Goal: Information Seeking & Learning: Learn about a topic

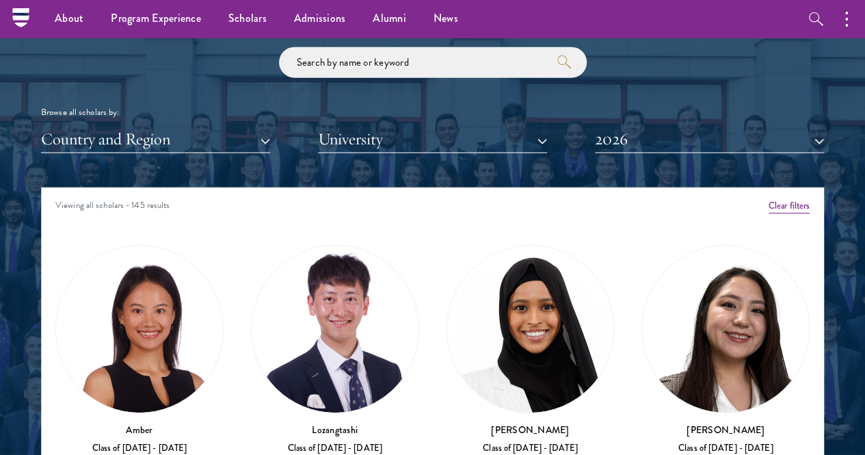
scroll to position [1596, 0]
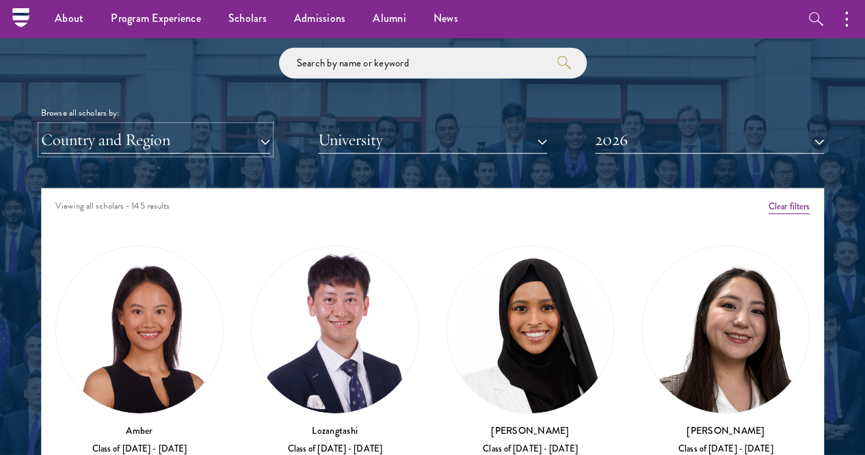
click at [182, 126] on button "Country and Region" at bounding box center [155, 140] width 229 height 28
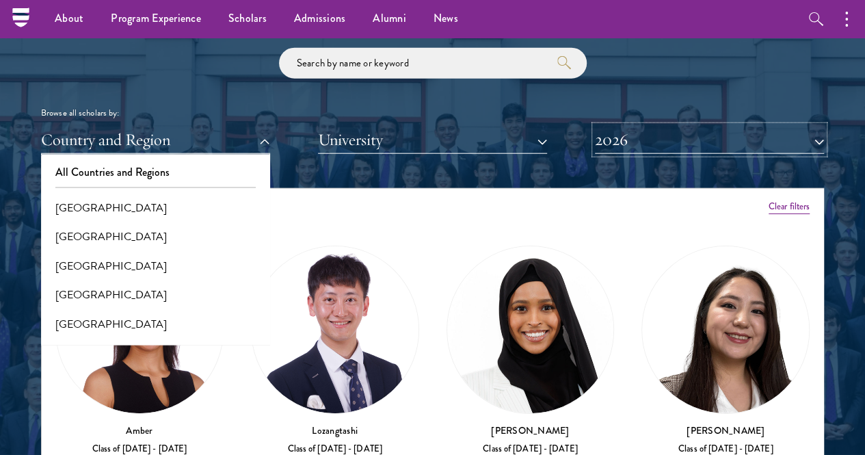
click at [625, 126] on button "2026" at bounding box center [709, 140] width 229 height 28
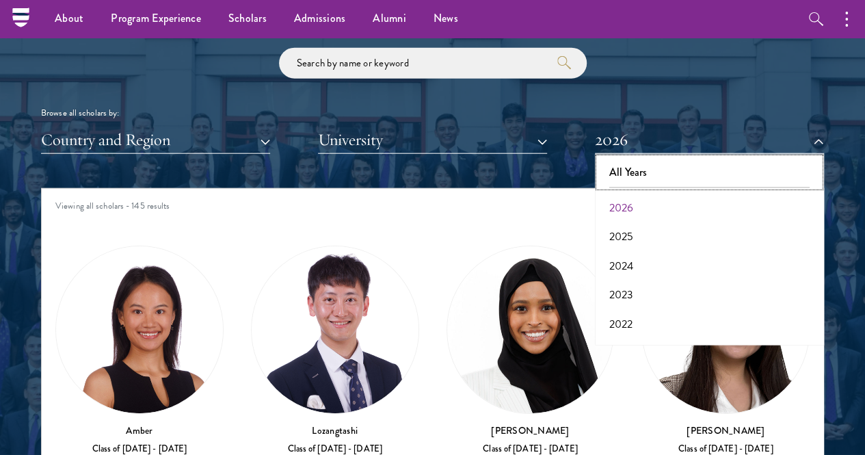
click at [629, 158] on button "All Years" at bounding box center [709, 172] width 221 height 29
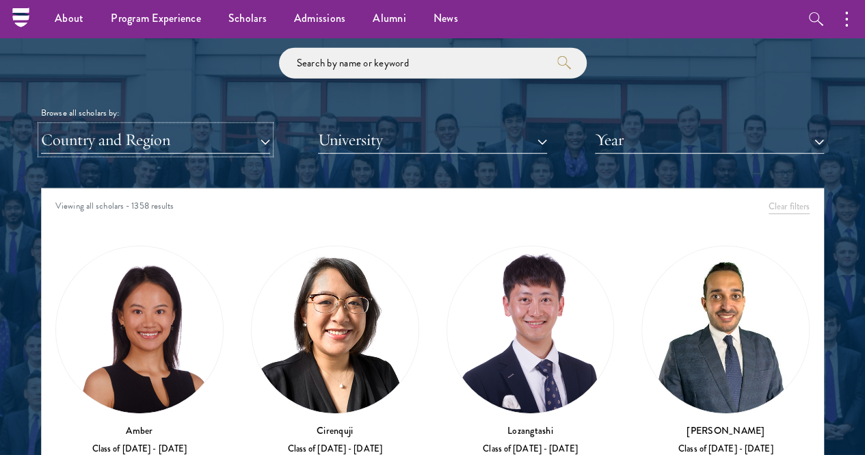
click at [150, 126] on button "Country and Region" at bounding box center [155, 140] width 229 height 28
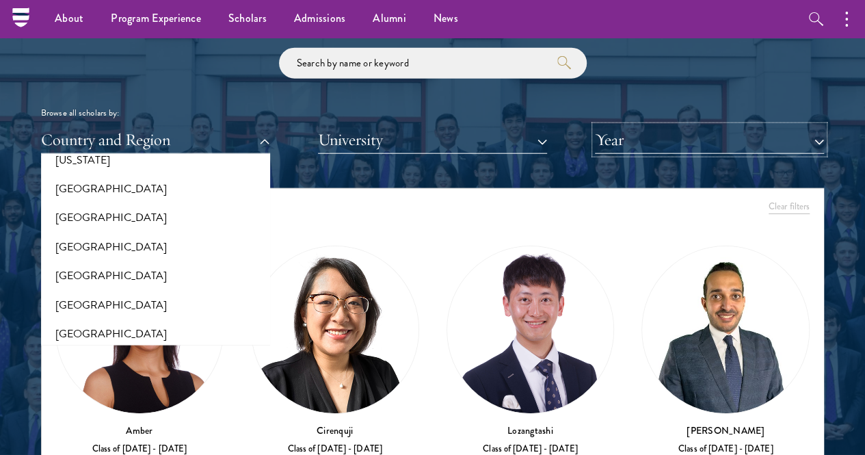
click at [653, 126] on button "Year" at bounding box center [709, 140] width 229 height 28
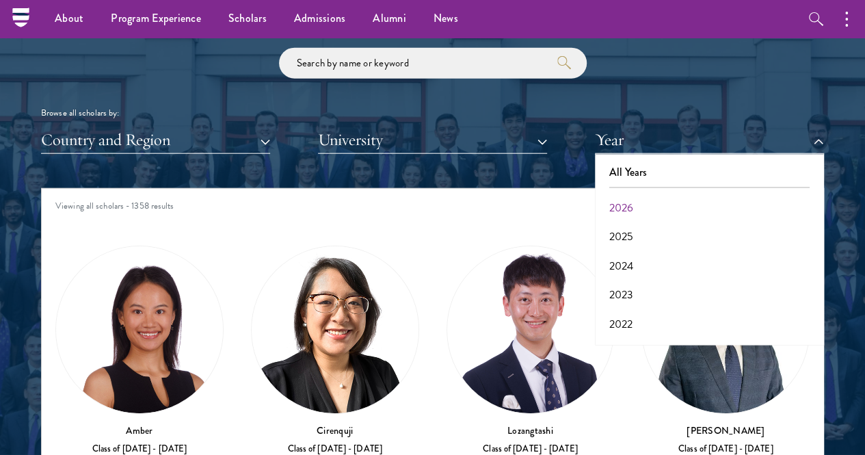
click at [150, 130] on div "Scholar Directory Congratulations and welcome to the Schwarzman Scholars Class …" at bounding box center [432, 257] width 783 height 681
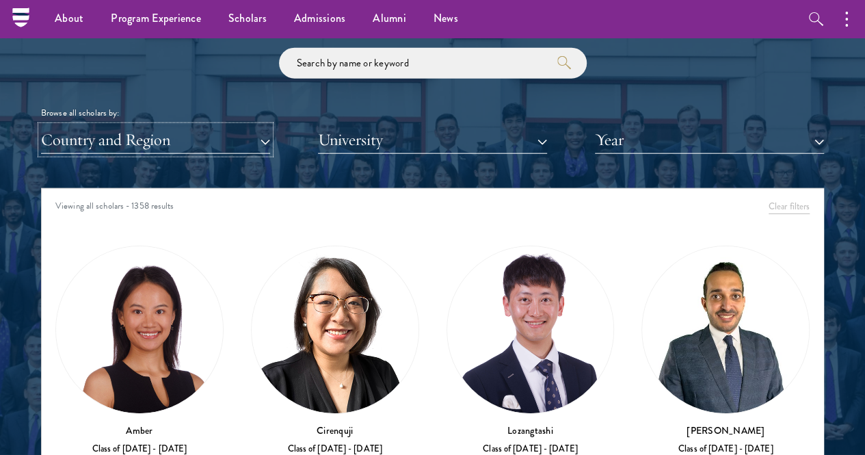
click at [137, 126] on button "Country and Region" at bounding box center [155, 140] width 229 height 28
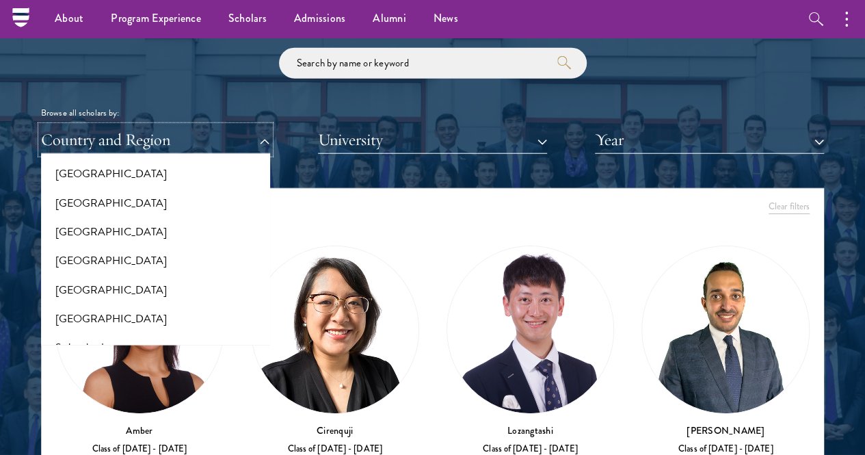
scroll to position [2367, 0]
click at [105, 217] on button "[GEOGRAPHIC_DATA]" at bounding box center [155, 231] width 221 height 29
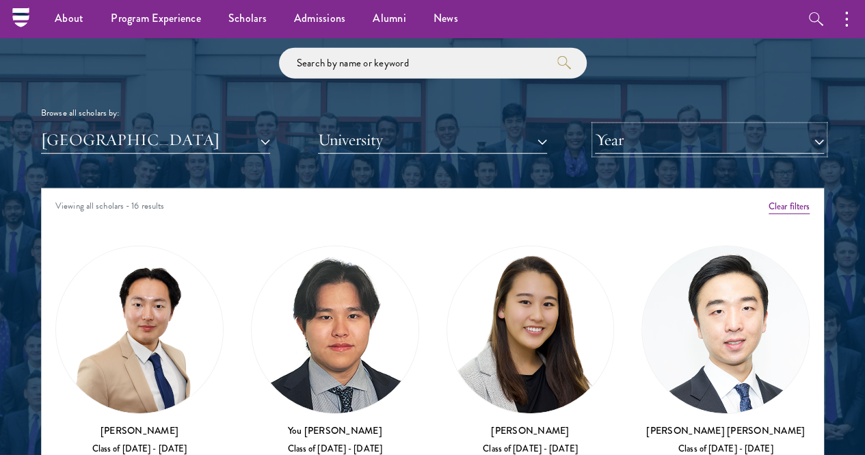
click at [649, 126] on button "Year" at bounding box center [709, 140] width 229 height 28
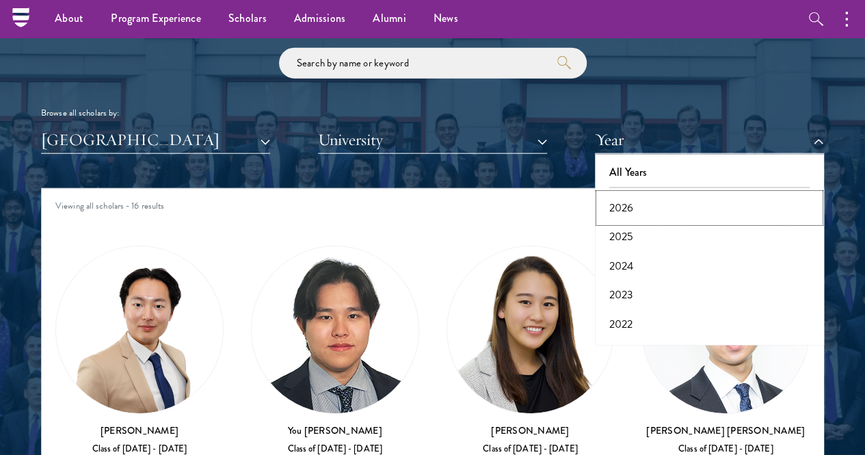
click at [607, 194] on button "2026" at bounding box center [709, 208] width 221 height 29
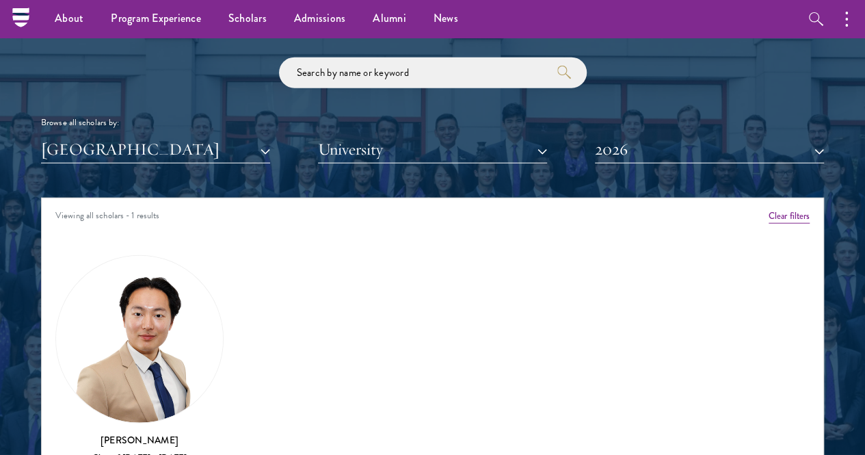
scroll to position [1585, 0]
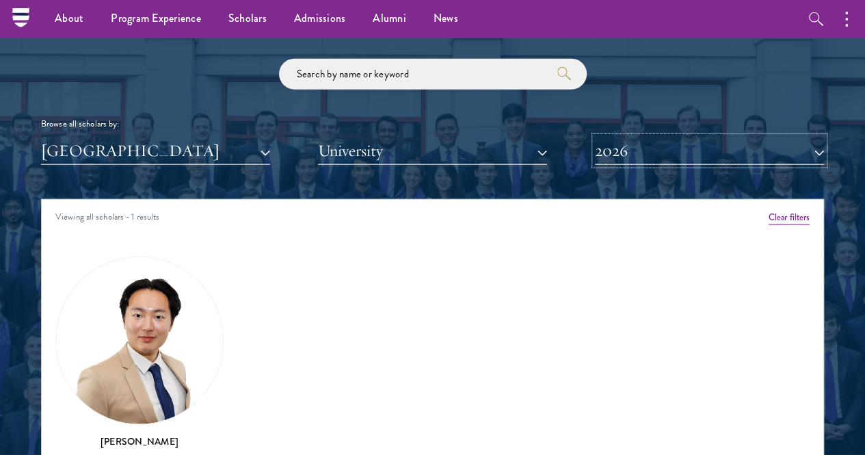
click at [634, 137] on button "2026" at bounding box center [709, 151] width 229 height 28
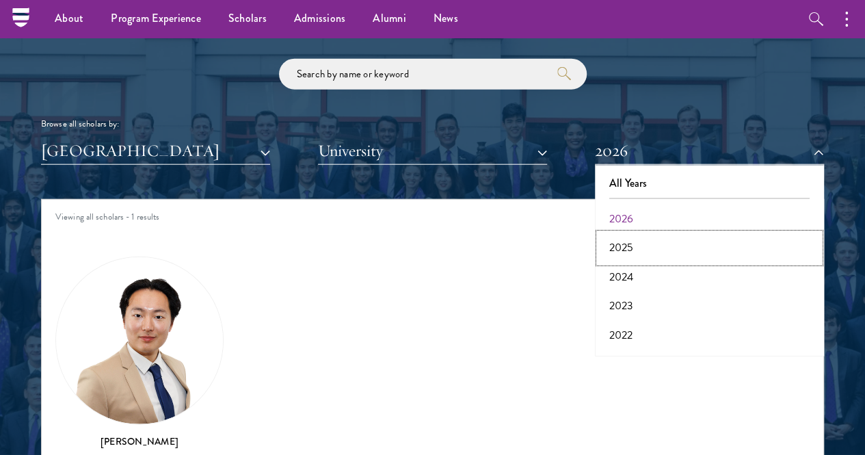
click at [614, 233] on button "2025" at bounding box center [709, 247] width 221 height 29
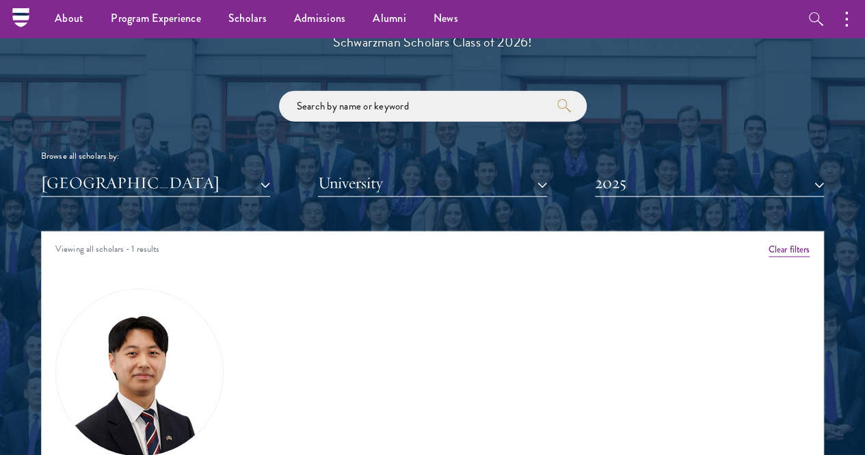
scroll to position [1551, 0]
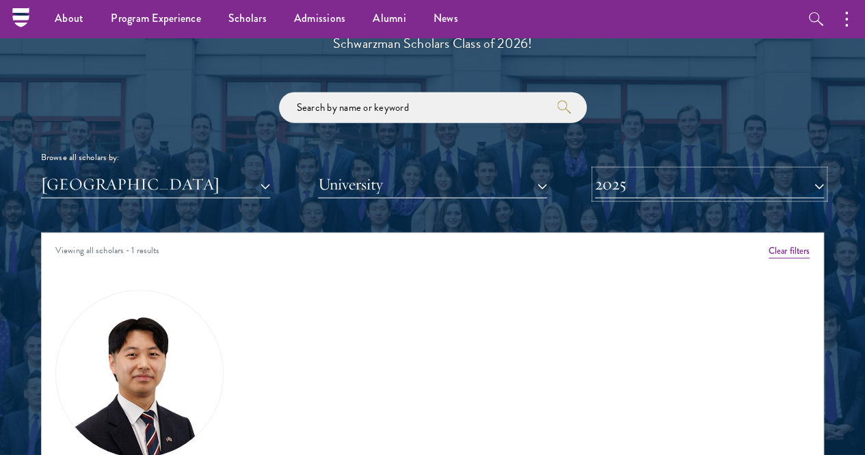
click at [609, 170] on button "2025" at bounding box center [709, 184] width 229 height 28
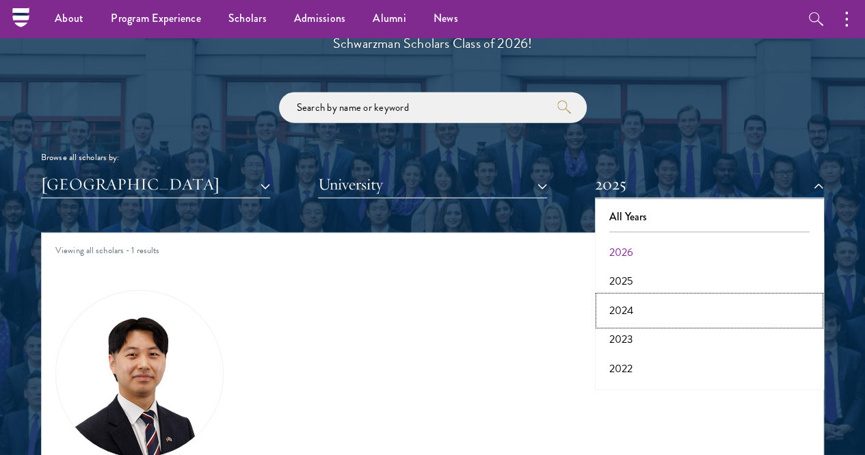
click at [616, 296] on button "2024" at bounding box center [709, 310] width 221 height 29
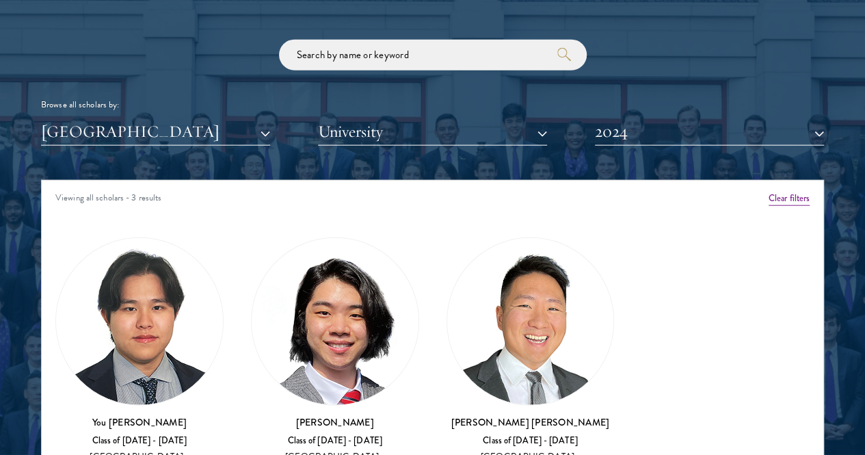
scroll to position [1605, 0]
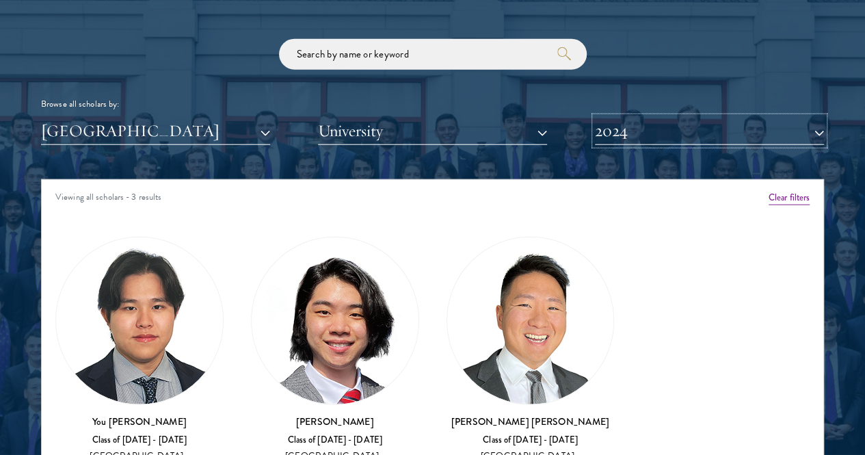
click at [609, 117] on button "2024" at bounding box center [709, 131] width 229 height 28
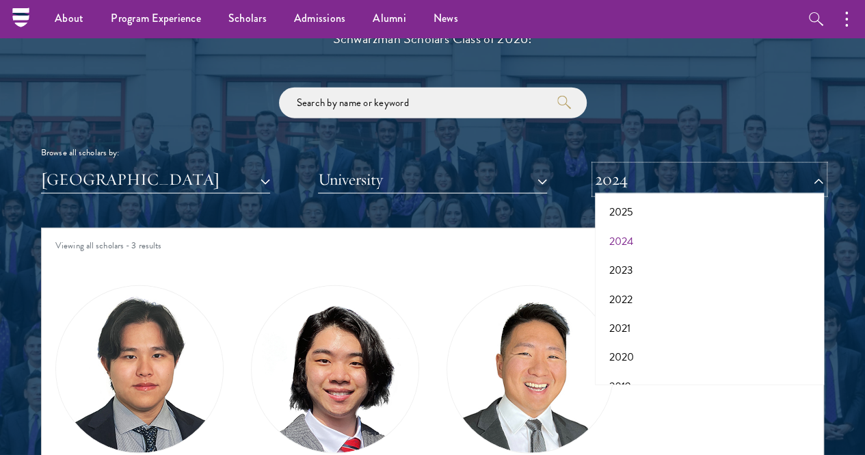
scroll to position [65, 0]
click at [612, 255] on button "2023" at bounding box center [709, 269] width 221 height 29
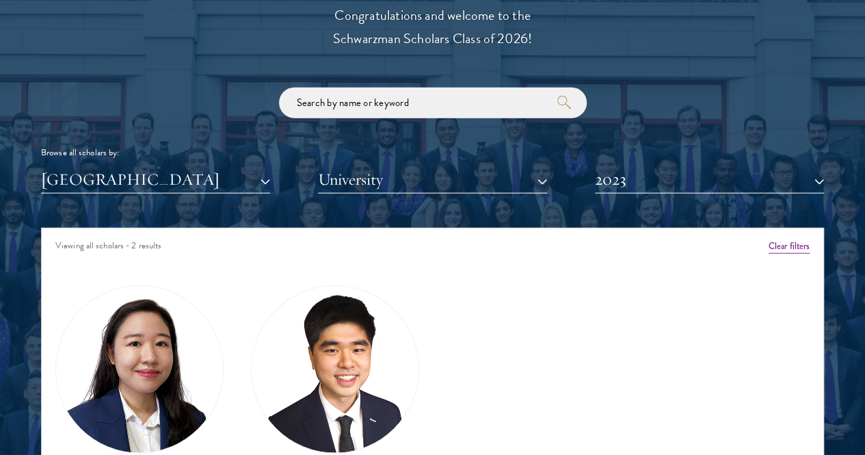
scroll to position [1569, 0]
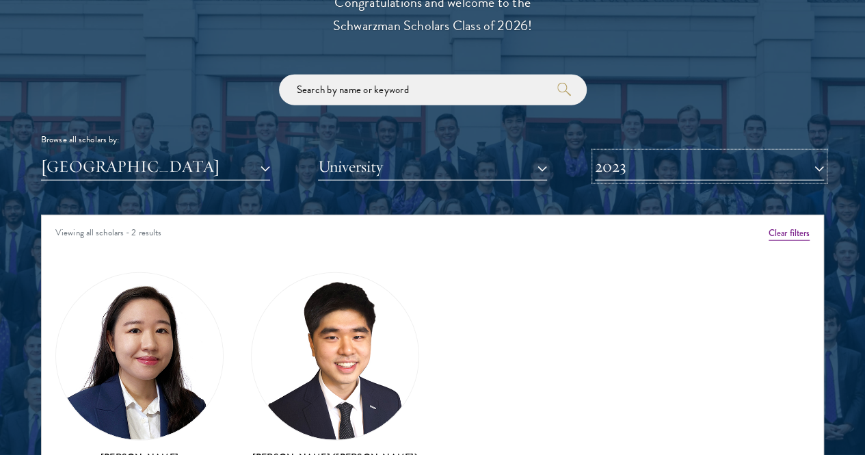
click at [624, 153] on button "2023" at bounding box center [709, 167] width 229 height 28
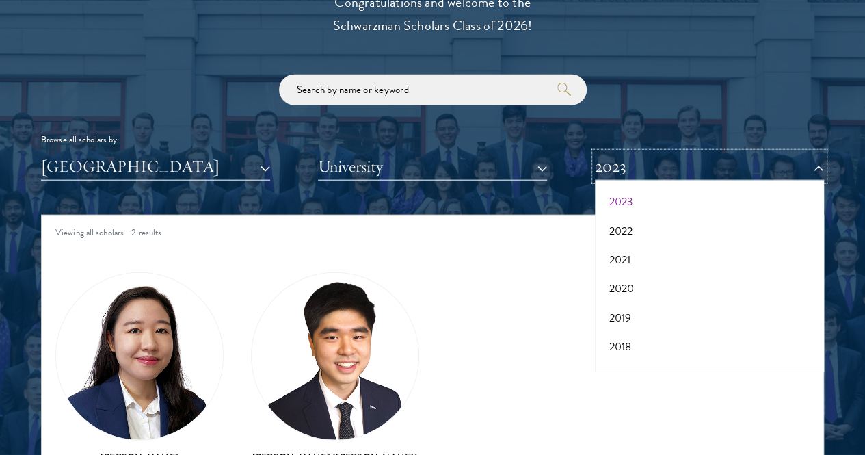
scroll to position [121, 0]
click at [617, 215] on button "2022" at bounding box center [709, 229] width 221 height 29
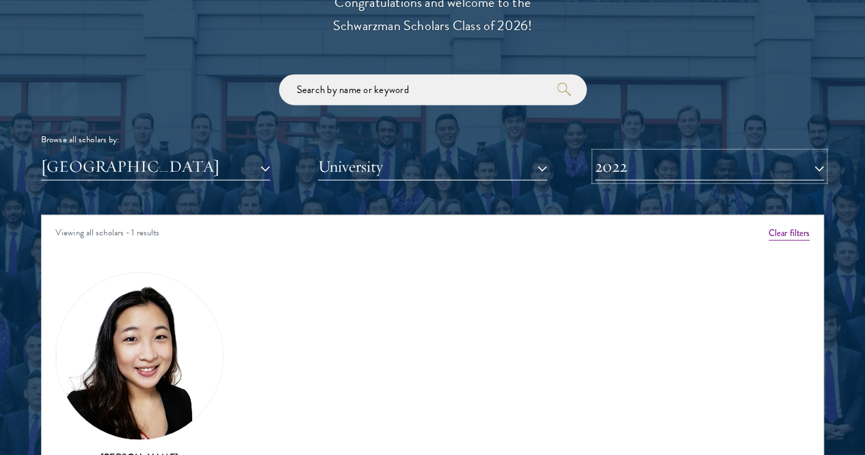
click at [620, 153] on button "2022" at bounding box center [709, 167] width 229 height 28
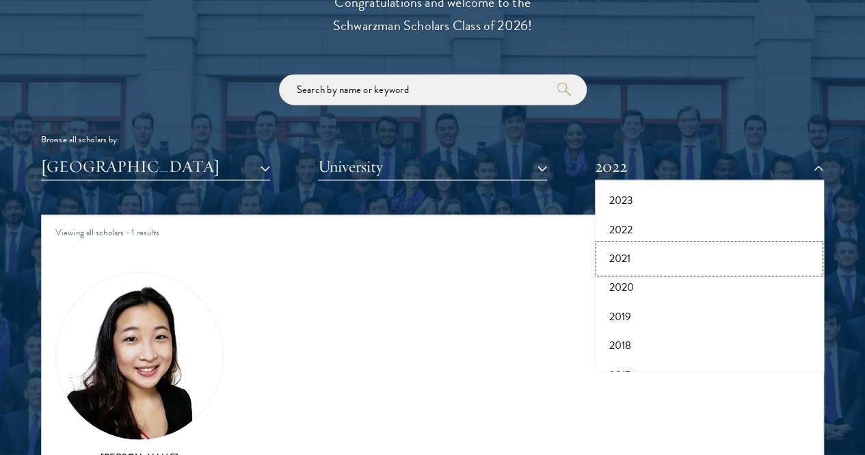
click at [617, 244] on button "2021" at bounding box center [709, 258] width 221 height 29
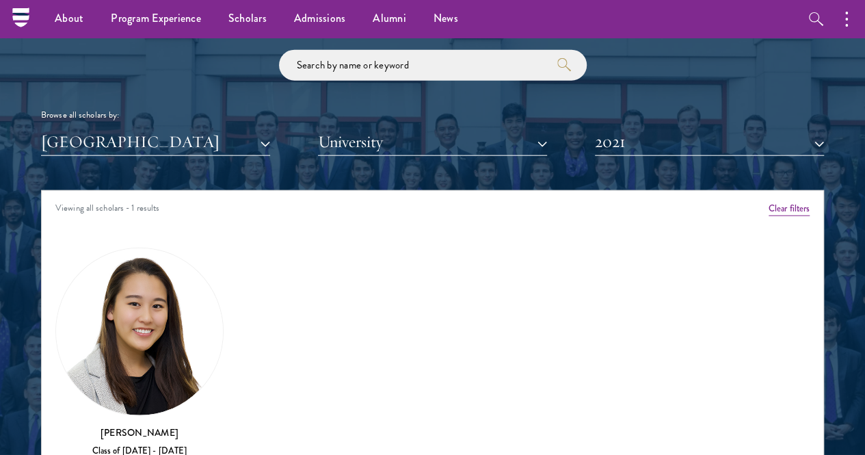
scroll to position [1591, 0]
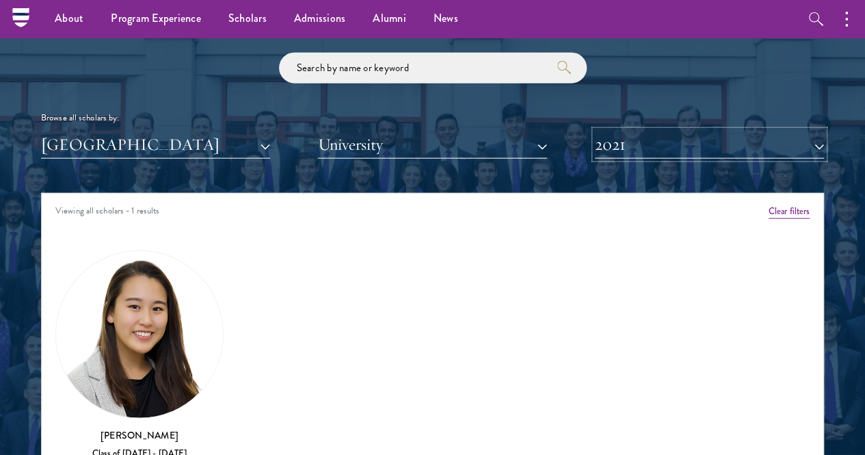
click at [596, 132] on button "2021" at bounding box center [709, 145] width 229 height 28
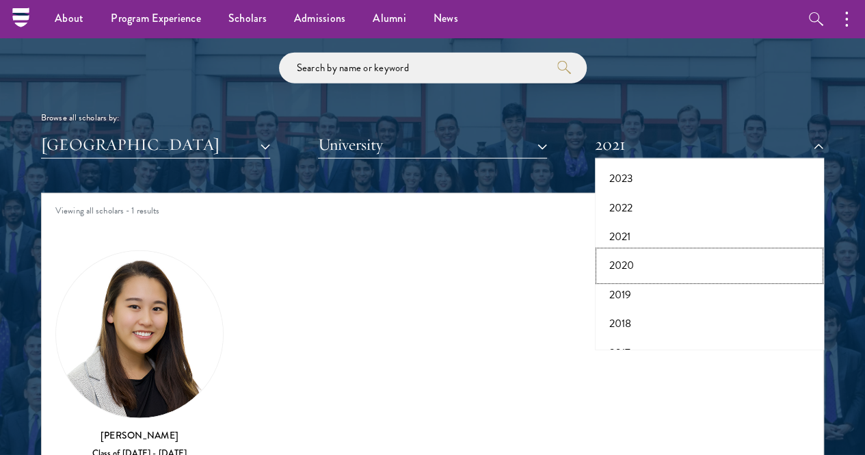
click at [625, 251] on button "2020" at bounding box center [709, 265] width 221 height 29
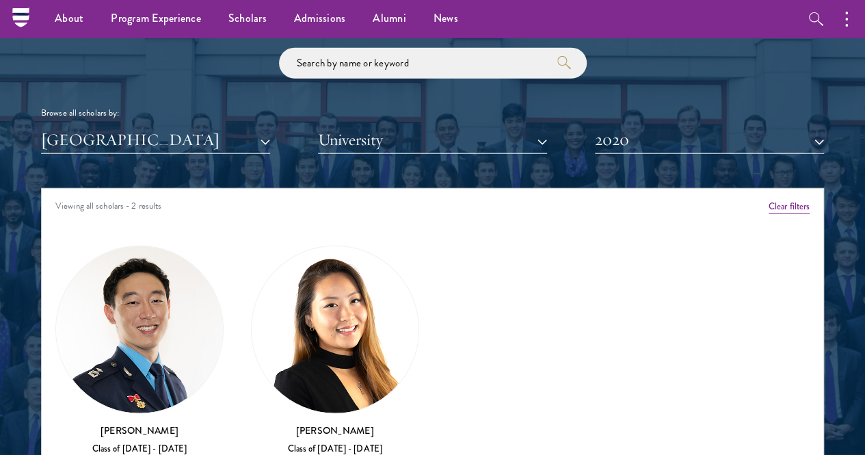
scroll to position [1594, 0]
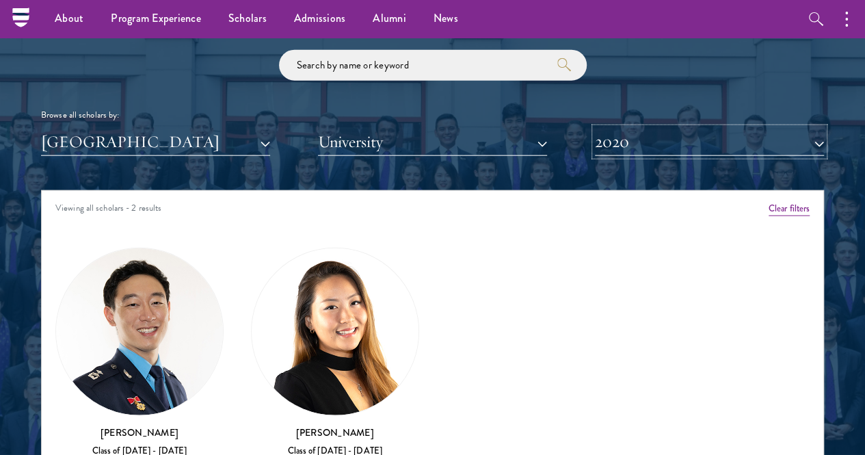
click at [617, 128] on button "2020" at bounding box center [709, 142] width 229 height 28
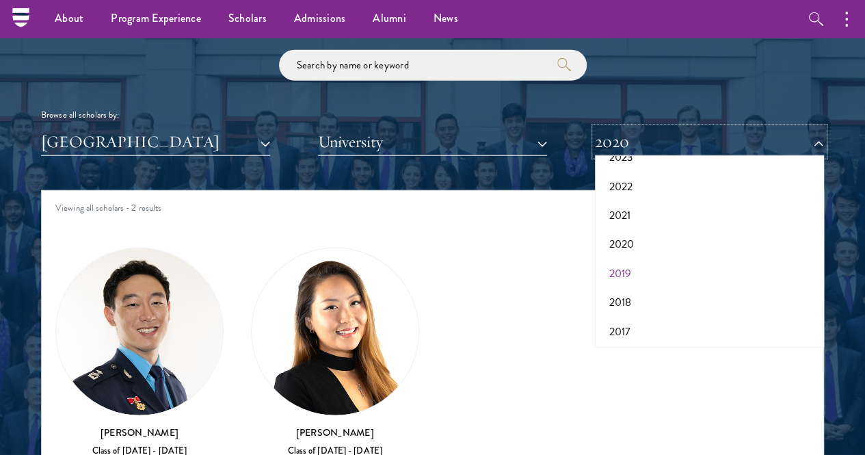
scroll to position [141, 0]
click at [616, 258] on button "2019" at bounding box center [709, 272] width 221 height 29
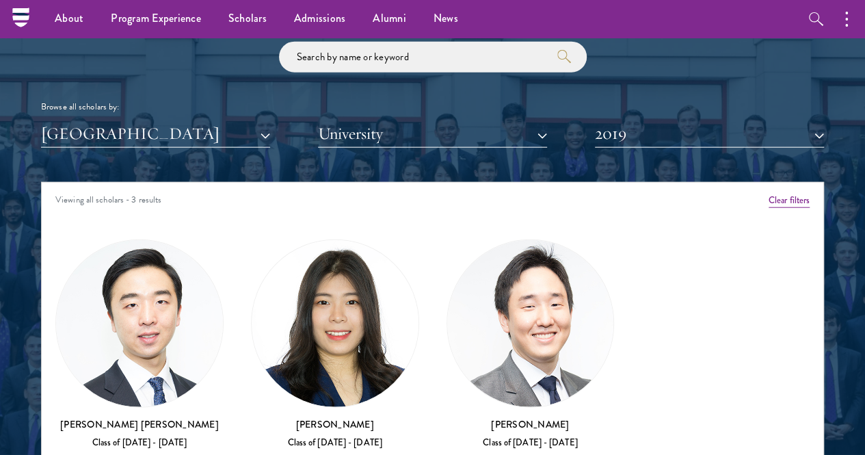
scroll to position [1600, 0]
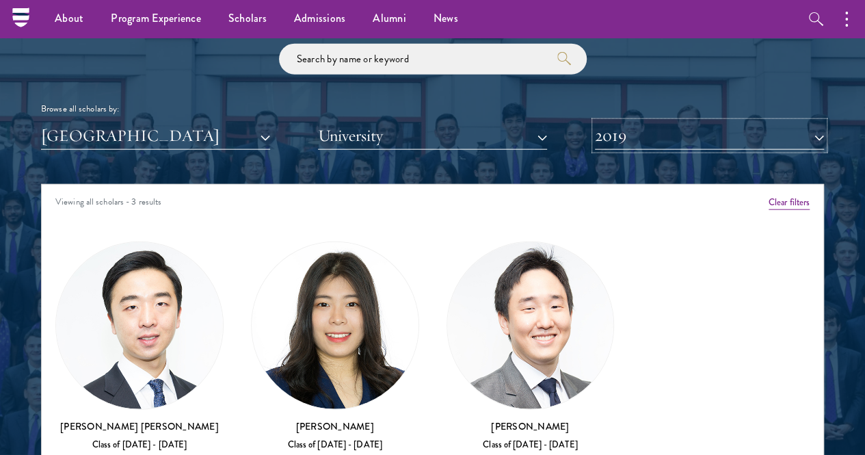
click at [619, 122] on button "2019" at bounding box center [709, 136] width 229 height 28
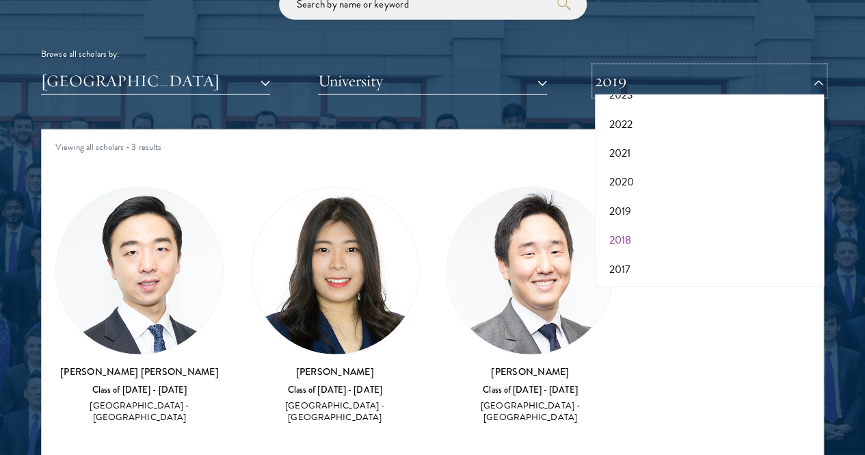
scroll to position [1655, 0]
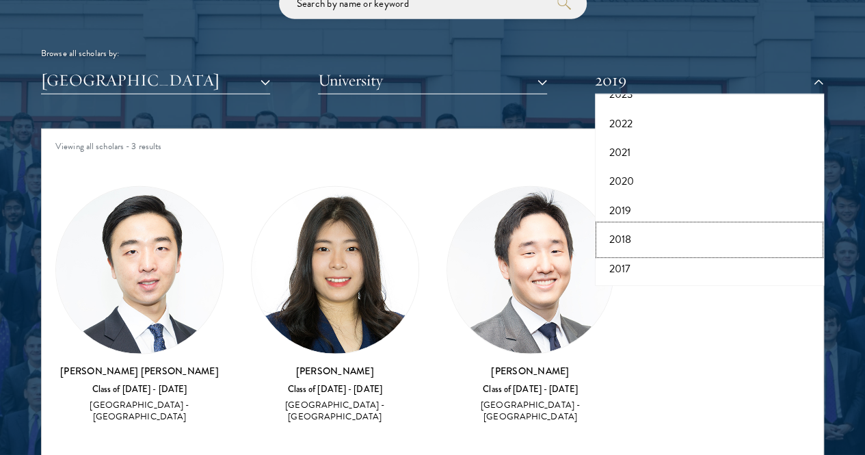
click at [609, 225] on button "2018" at bounding box center [709, 239] width 221 height 29
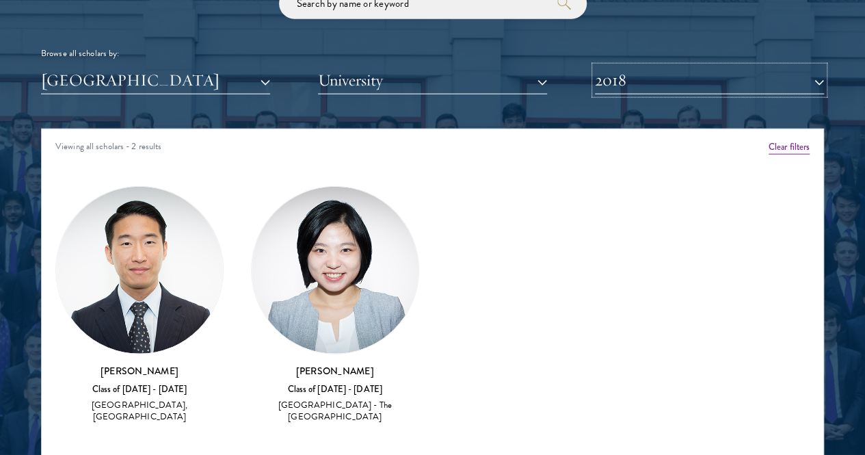
click at [613, 66] on button "2018" at bounding box center [709, 80] width 229 height 28
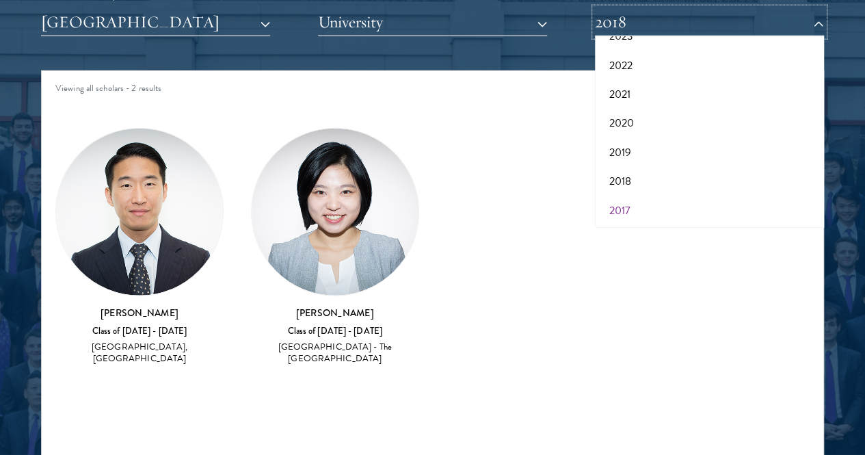
scroll to position [1714, 0]
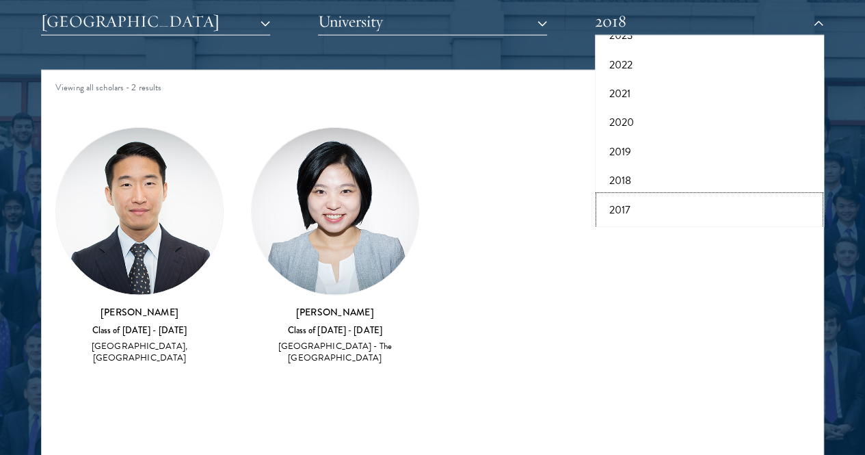
click at [627, 196] on button "2017" at bounding box center [709, 210] width 221 height 29
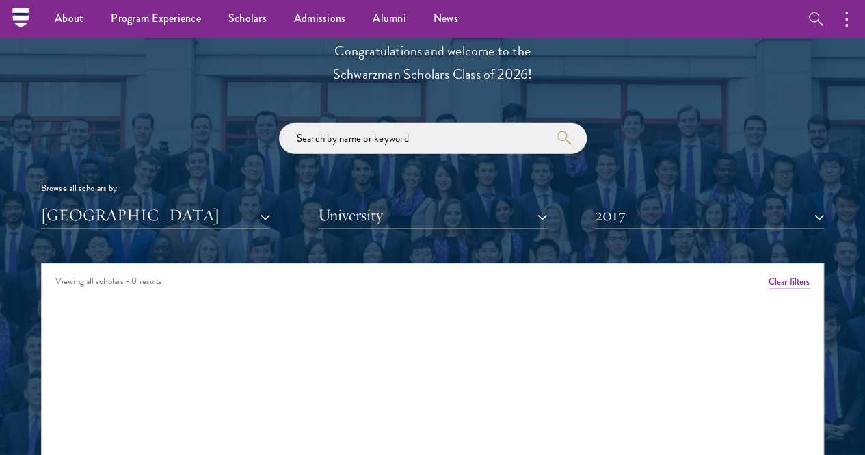
scroll to position [1518, 0]
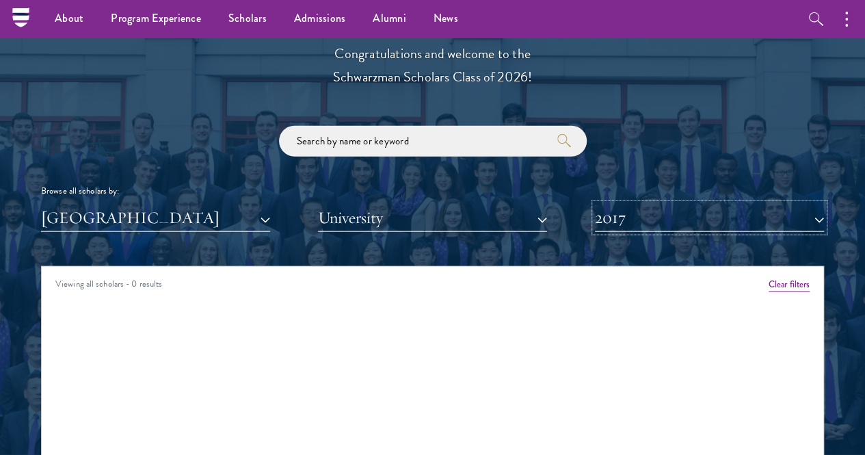
click at [609, 204] on button "2017" at bounding box center [709, 218] width 229 height 28
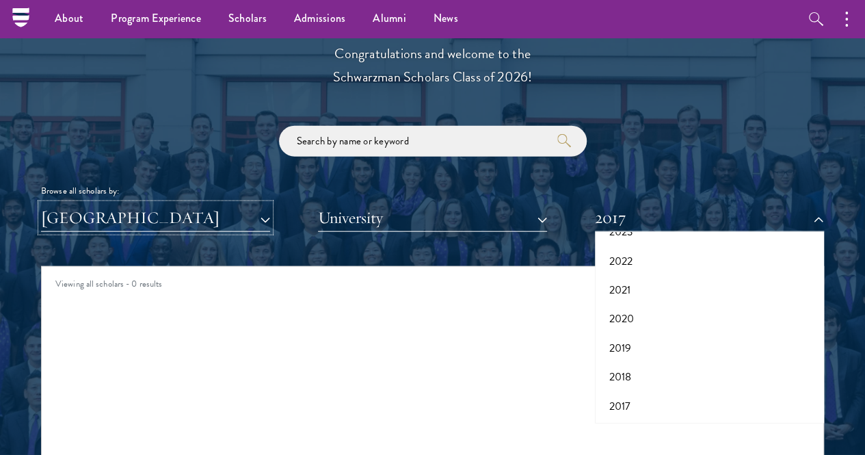
click at [174, 205] on button "[GEOGRAPHIC_DATA]" at bounding box center [155, 218] width 229 height 28
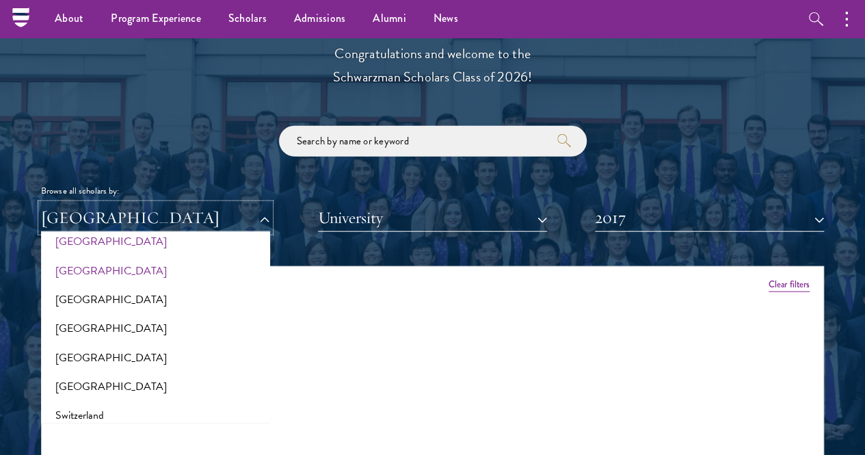
scroll to position [2410, 0]
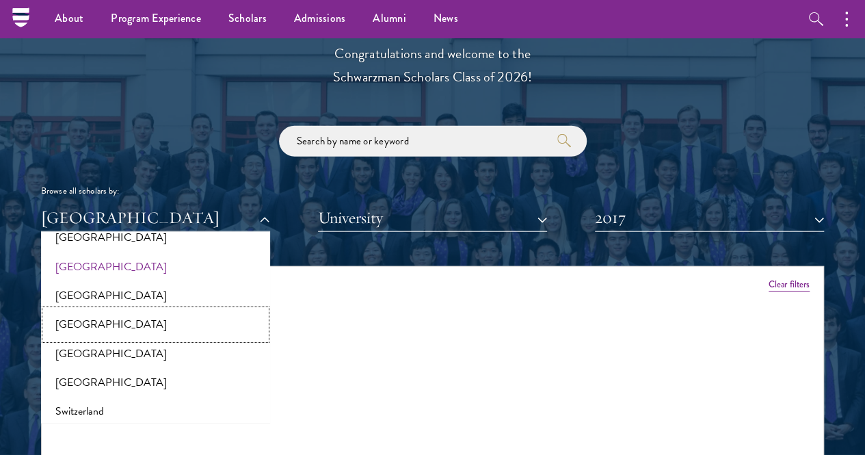
click at [100, 310] on button "[GEOGRAPHIC_DATA]" at bounding box center [155, 324] width 221 height 29
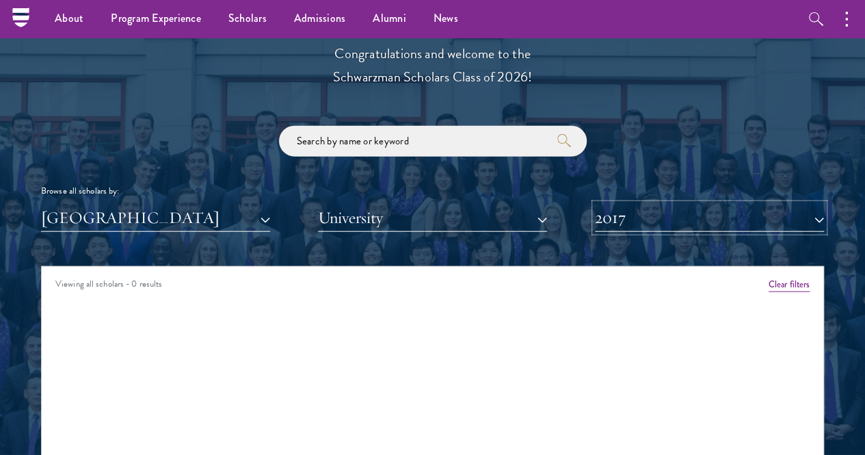
click at [614, 204] on button "2017" at bounding box center [709, 218] width 229 height 28
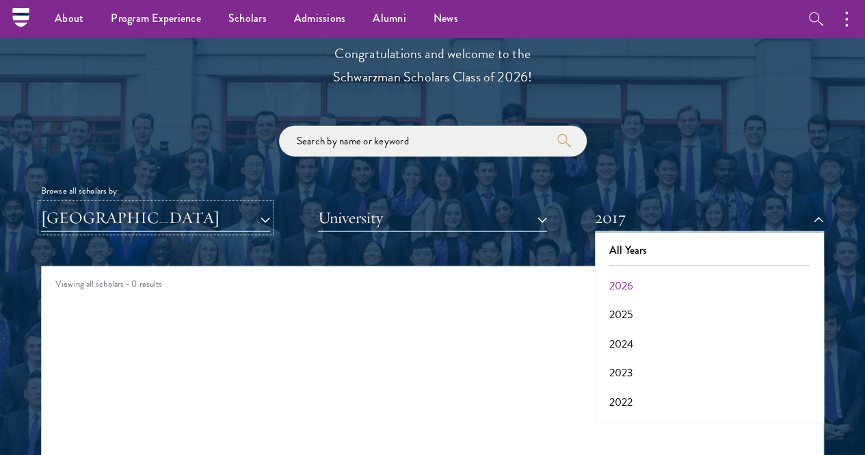
click at [213, 204] on button "[GEOGRAPHIC_DATA]" at bounding box center [155, 218] width 229 height 28
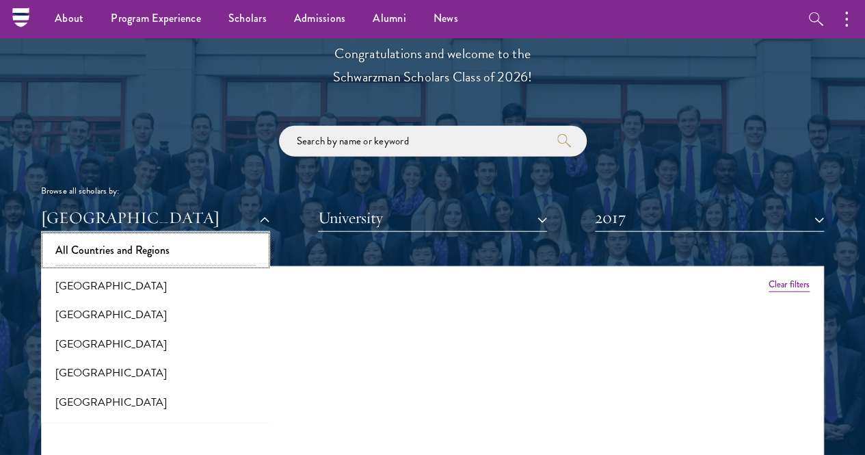
click at [140, 236] on button "All Countries and Regions" at bounding box center [155, 250] width 221 height 29
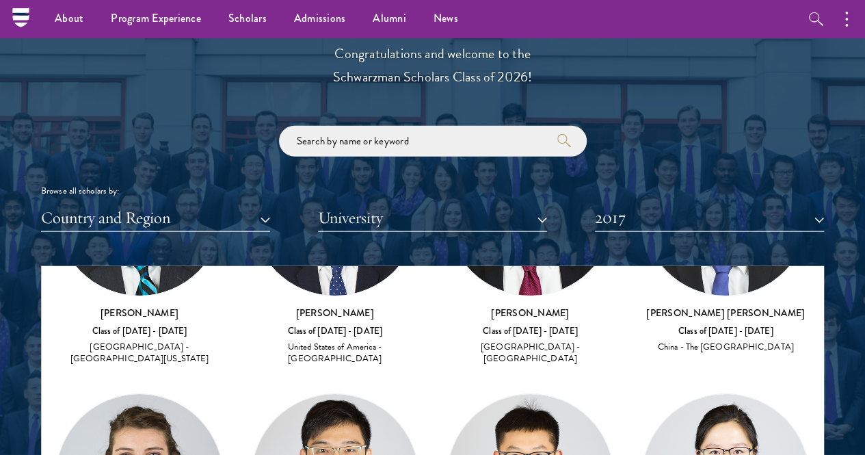
scroll to position [2647, 0]
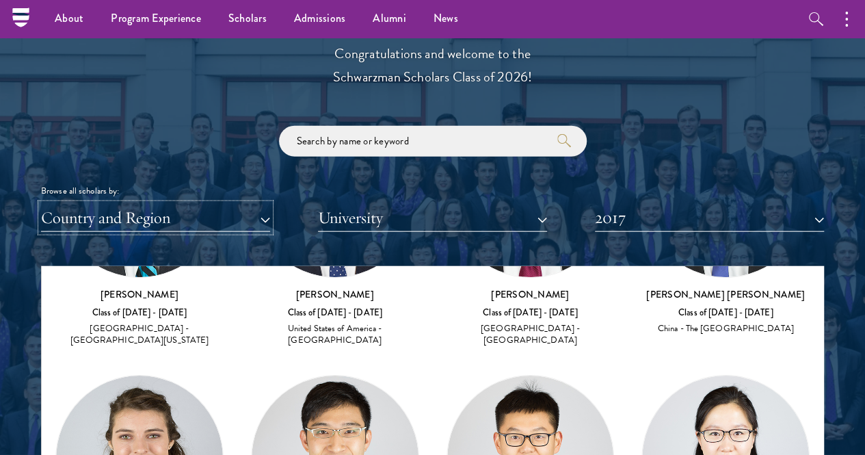
click at [163, 204] on button "Country and Region" at bounding box center [155, 218] width 229 height 28
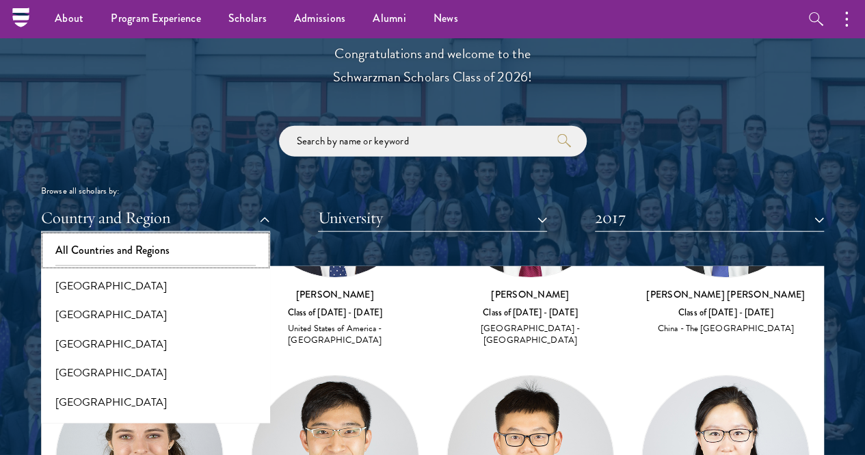
click at [127, 236] on button "All Countries and Regions" at bounding box center [155, 250] width 221 height 29
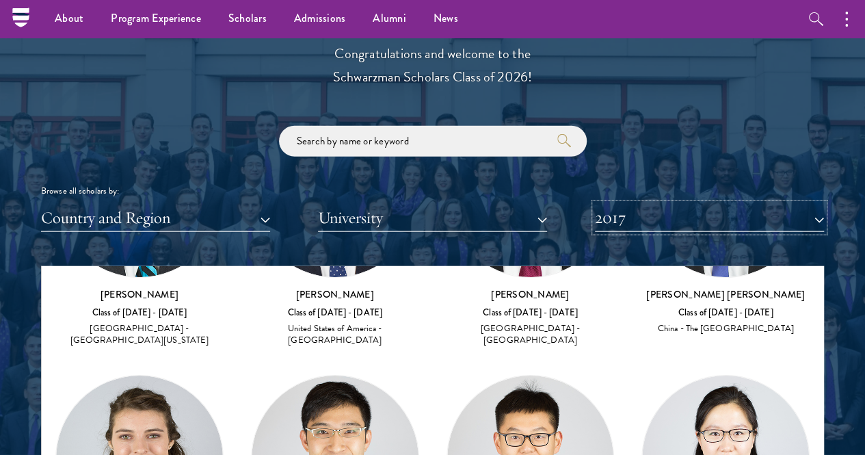
click at [612, 204] on button "2017" at bounding box center [709, 218] width 229 height 28
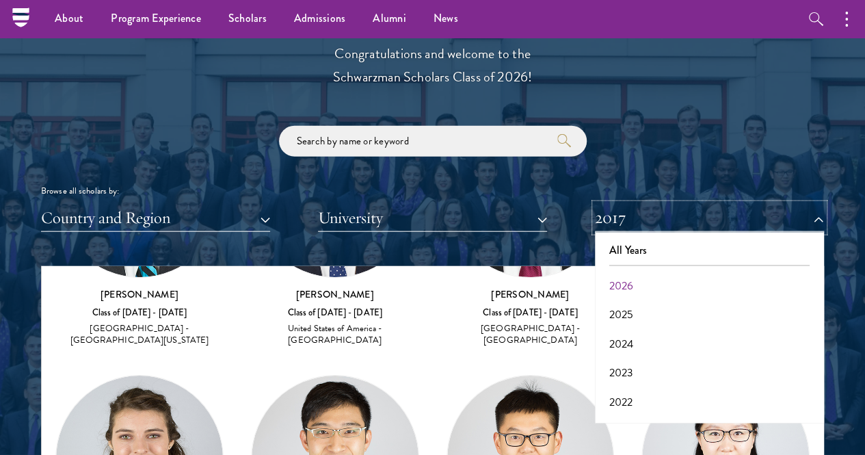
click at [605, 204] on button "2017" at bounding box center [709, 218] width 229 height 28
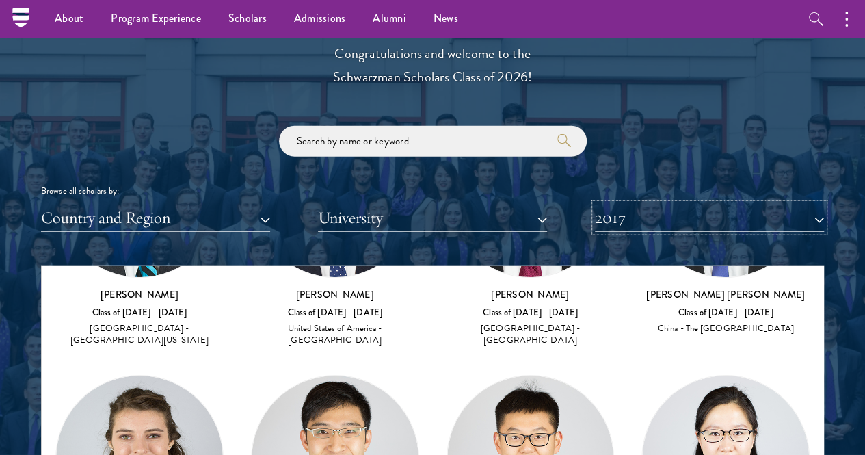
click at [605, 204] on button "2017" at bounding box center [709, 218] width 229 height 28
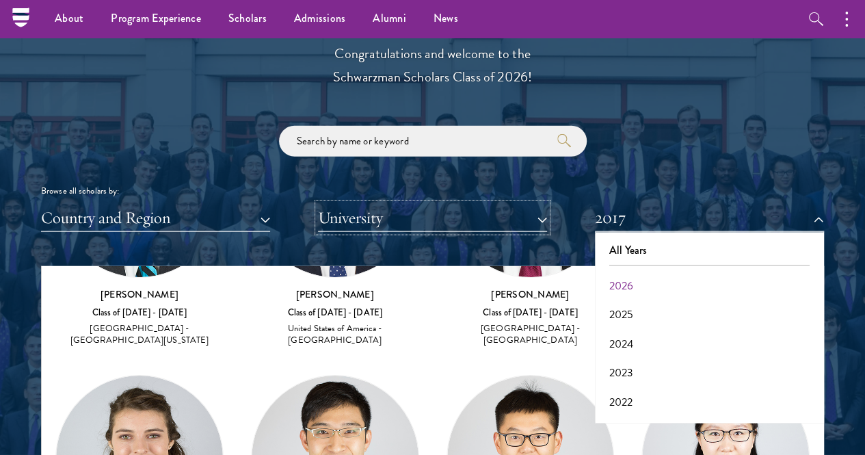
click at [518, 204] on button "University" at bounding box center [432, 218] width 229 height 28
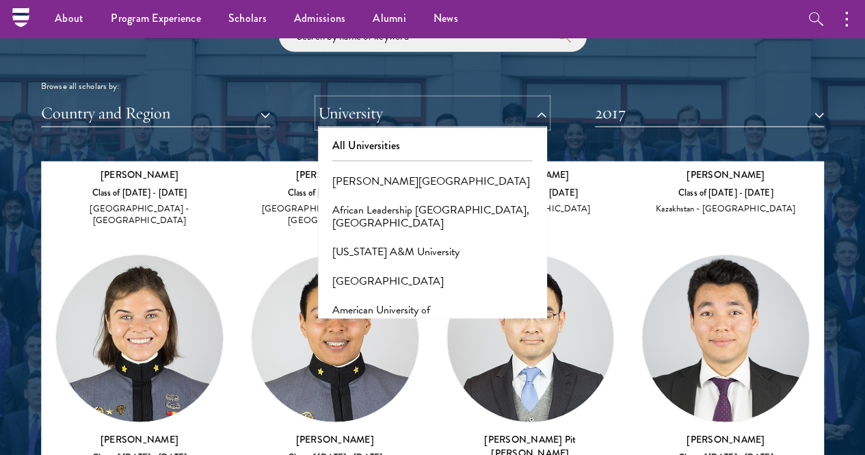
scroll to position [1621, 0]
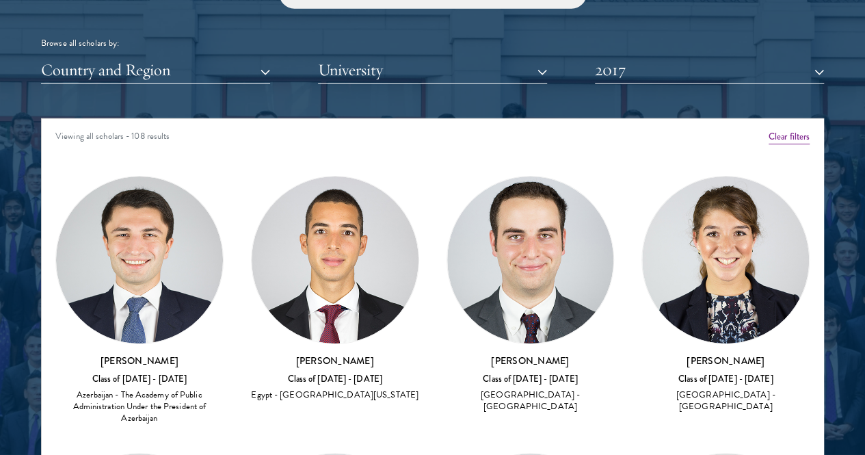
scroll to position [1672, 0]
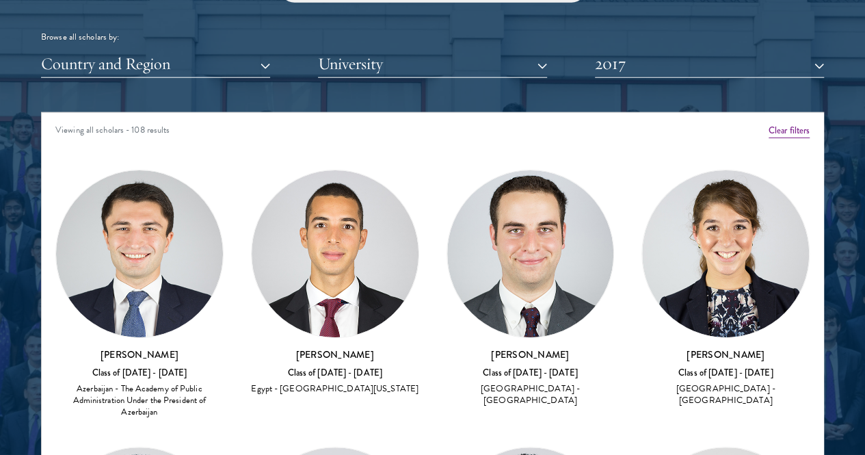
click at [313, 30] on div "Browse all scholars by:" at bounding box center [432, 37] width 783 height 14
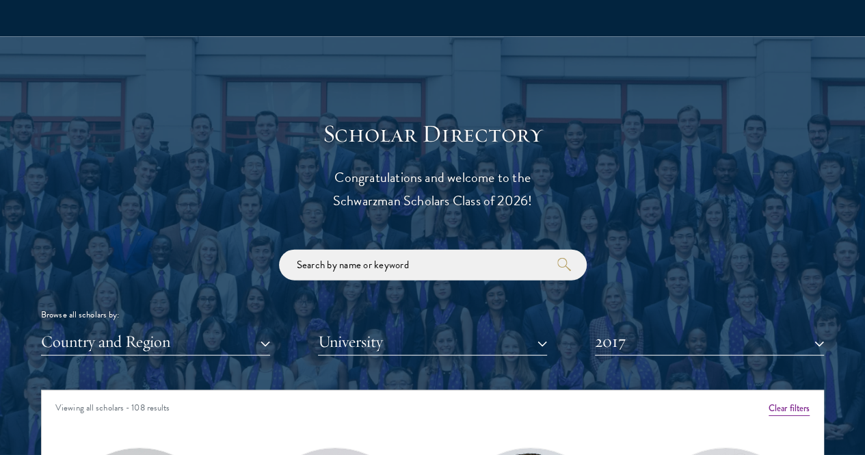
scroll to position [1395, 0]
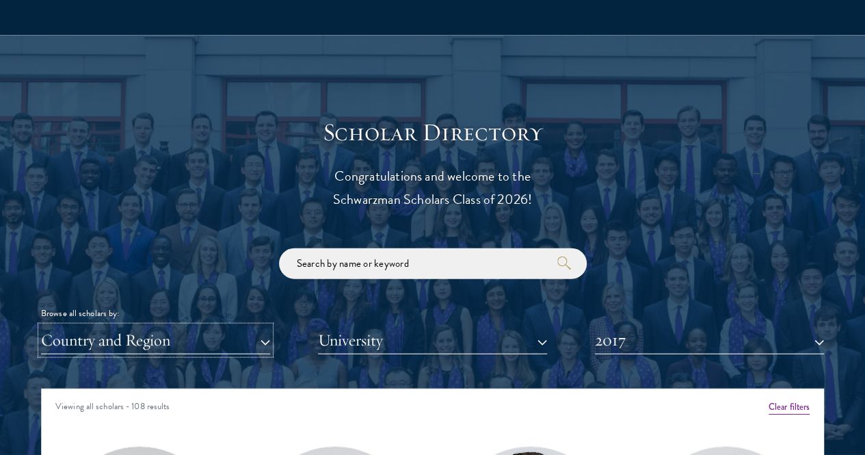
click at [208, 326] on button "Country and Region" at bounding box center [155, 340] width 229 height 28
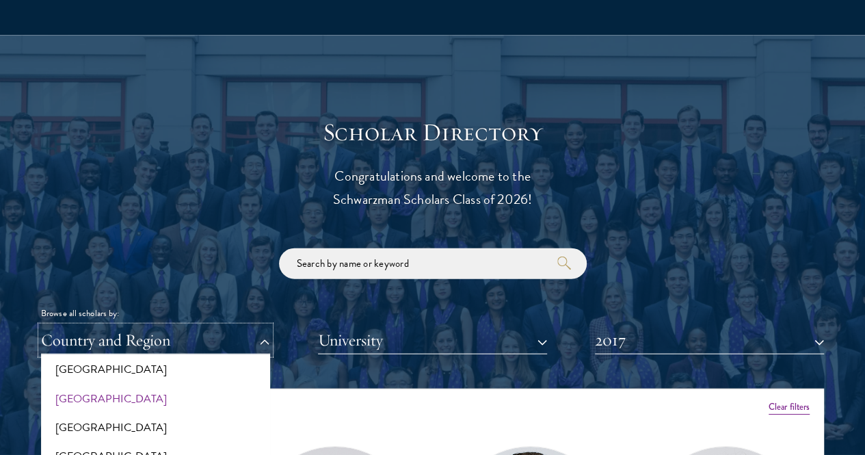
scroll to position [2409, 0]
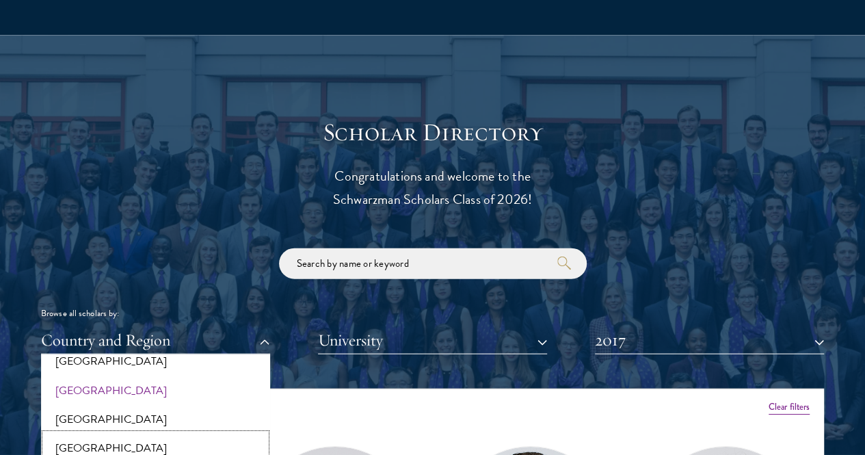
click at [183, 434] on button "[GEOGRAPHIC_DATA]" at bounding box center [155, 448] width 221 height 29
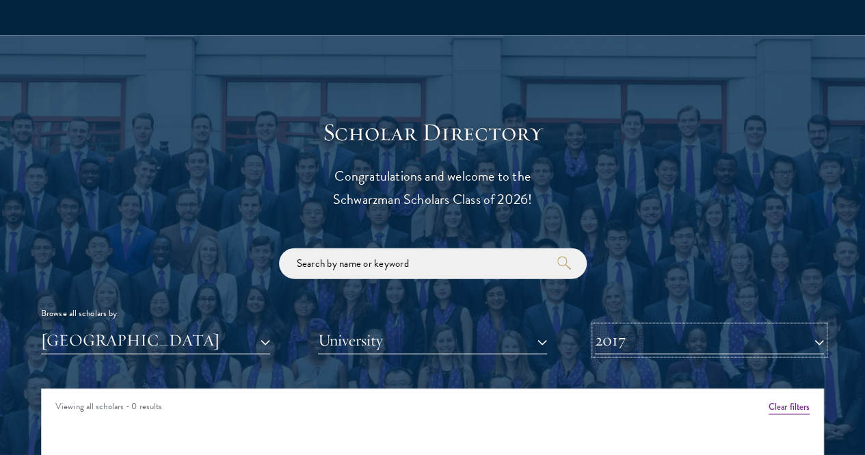
click at [653, 326] on button "2017" at bounding box center [709, 340] width 229 height 28
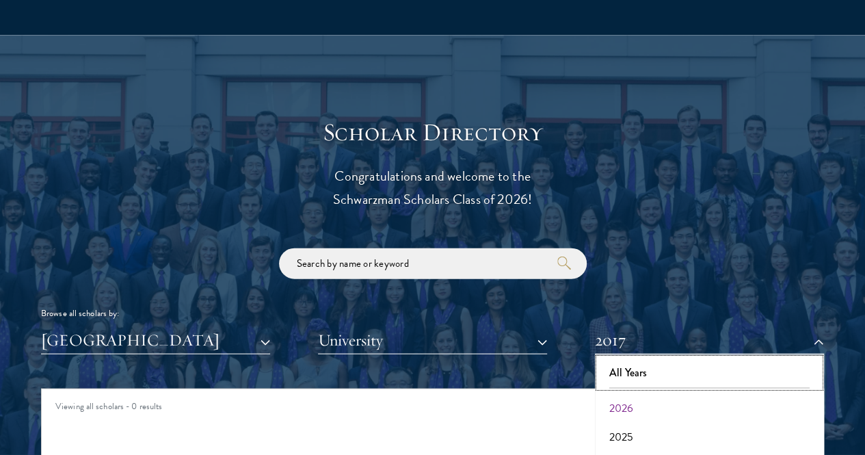
click at [643, 358] on button "All Years" at bounding box center [709, 372] width 221 height 29
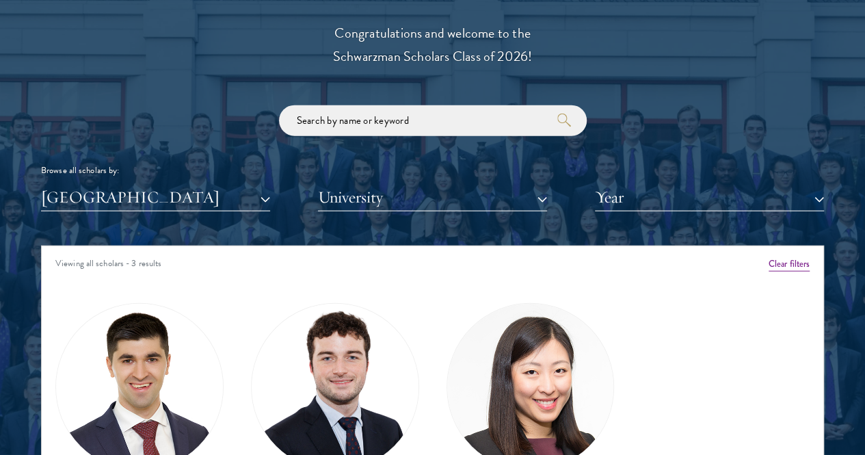
scroll to position [1540, 0]
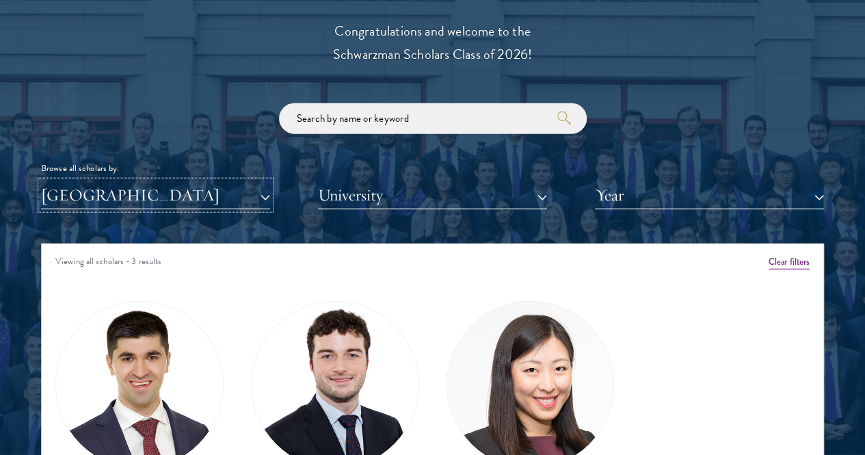
click at [104, 183] on button "[GEOGRAPHIC_DATA]" at bounding box center [155, 195] width 229 height 28
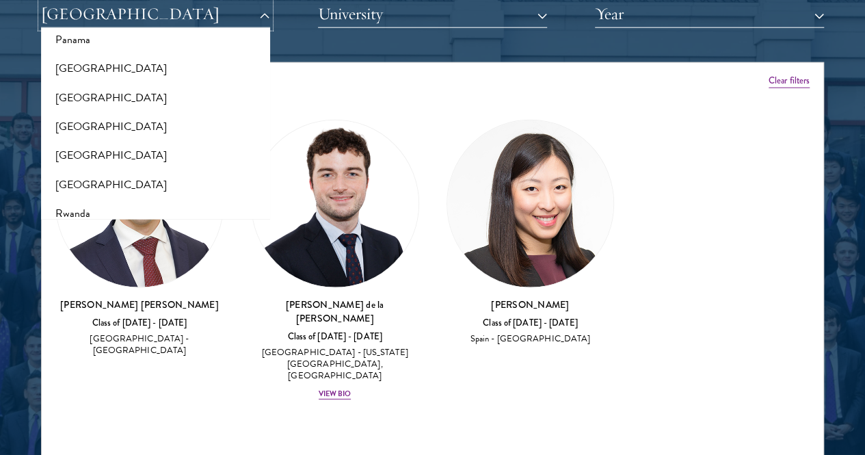
scroll to position [2084, 0]
click at [112, 84] on button "[GEOGRAPHIC_DATA]" at bounding box center [155, 98] width 221 height 29
